Goal: Information Seeking & Learning: Learn about a topic

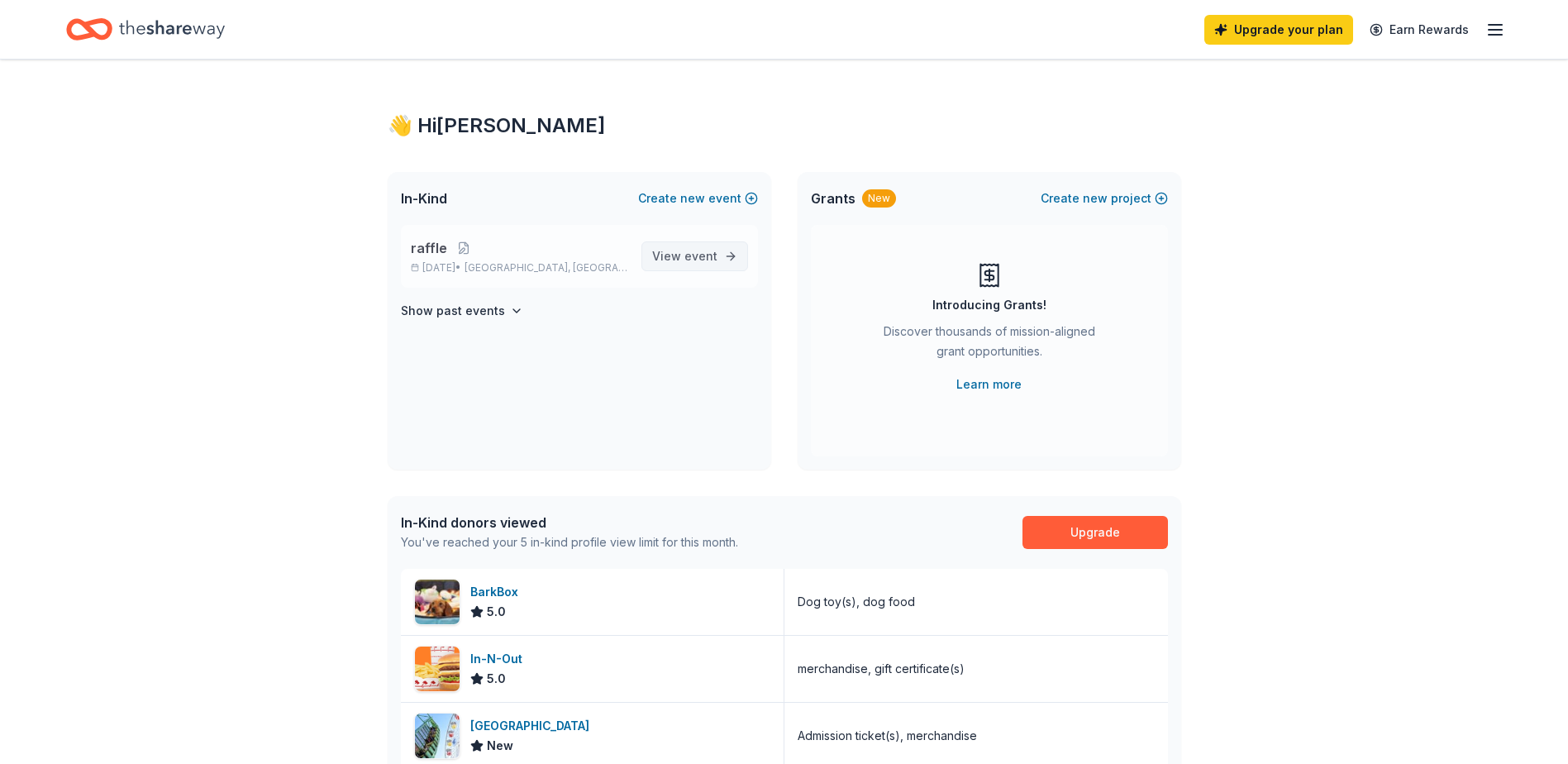
click at [668, 258] on span "View event" at bounding box center [685, 256] width 65 height 20
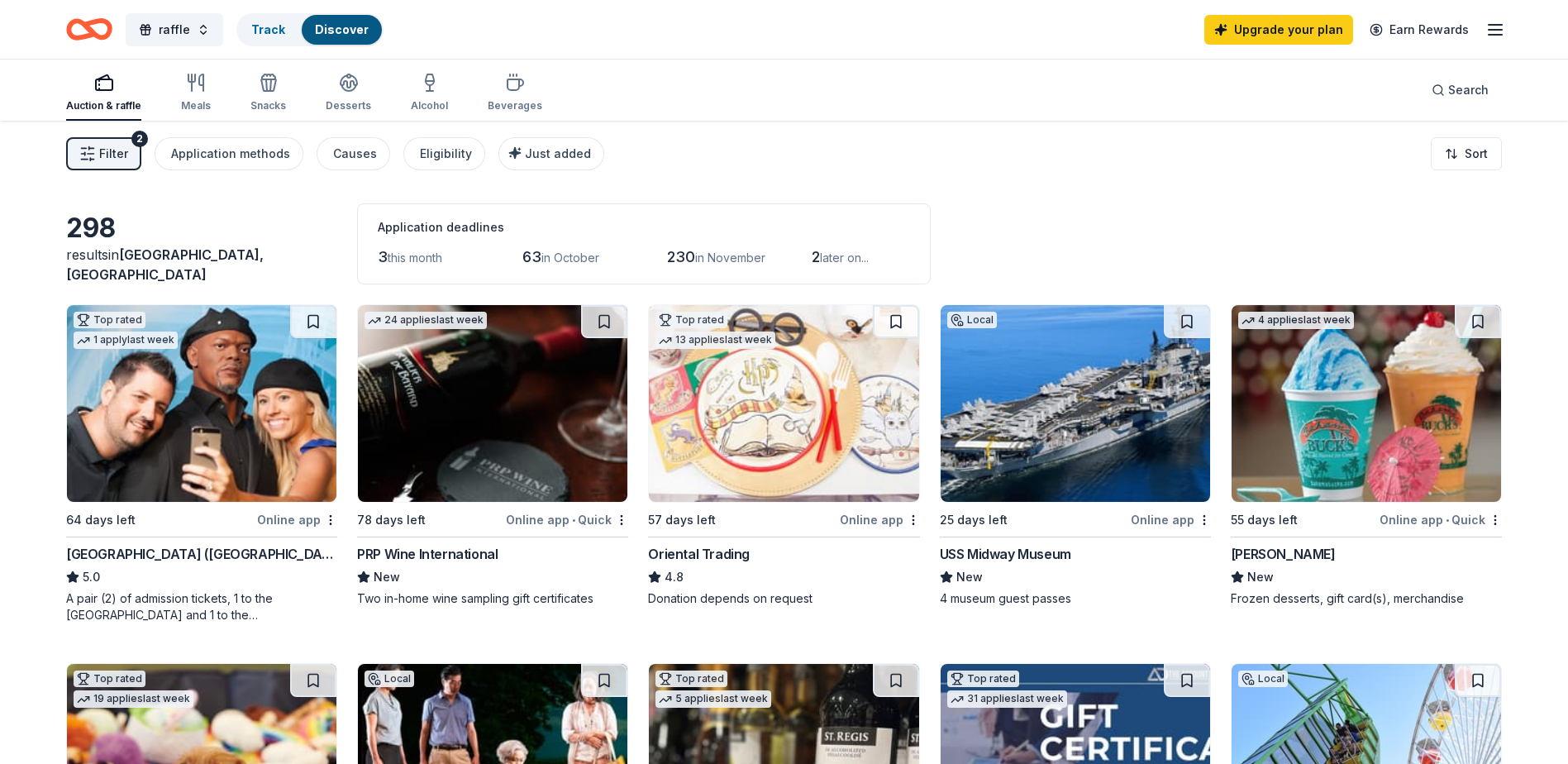
click at [201, 396] on img at bounding box center [202, 403] width 269 height 197
click at [274, 413] on img at bounding box center [202, 403] width 269 height 197
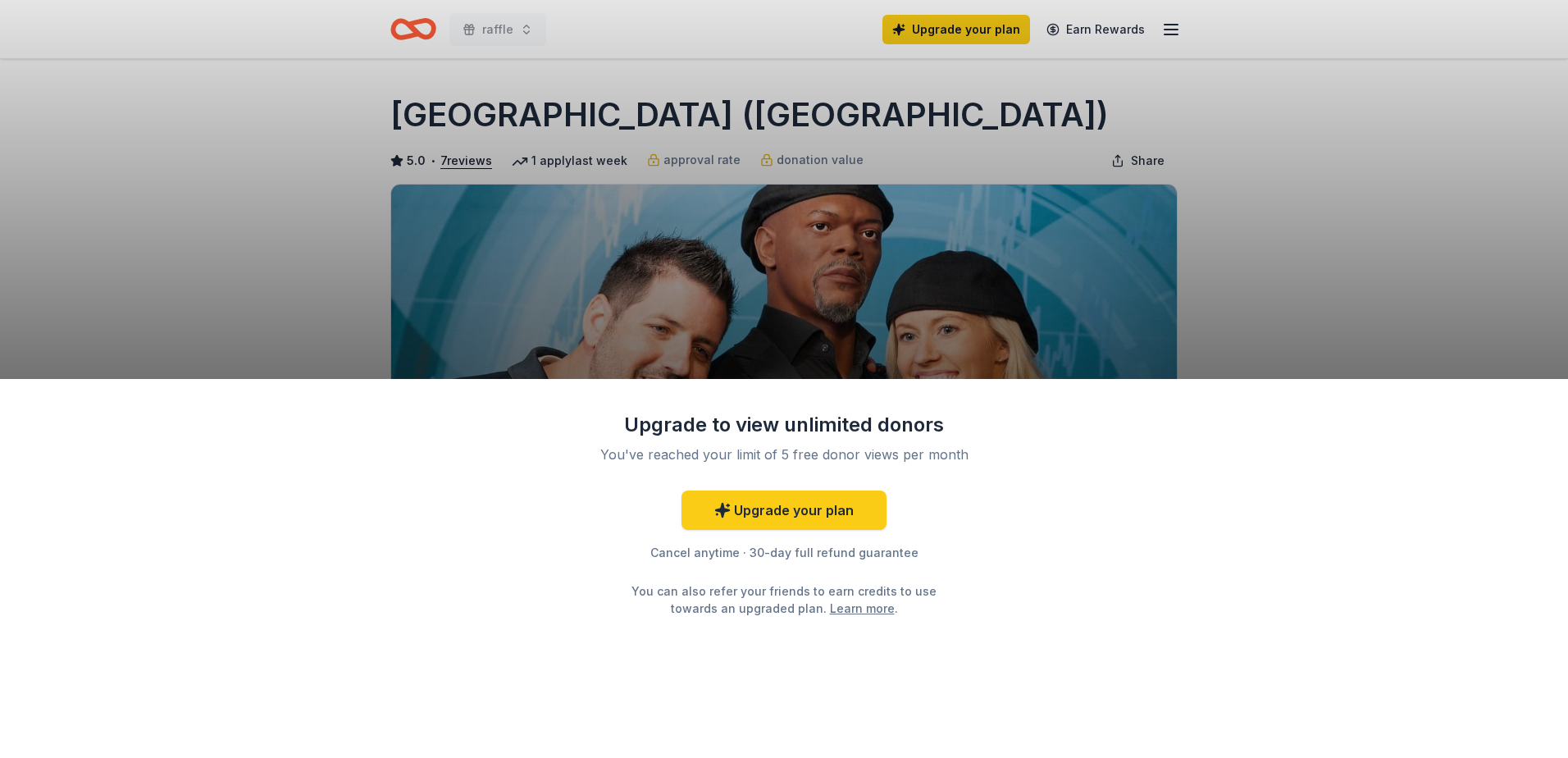
click at [1092, 604] on div "Upgrade to view unlimited donors You've reached your limit of 5 free donor view…" at bounding box center [784, 568] width 1568 height 379
